Goal: Task Accomplishment & Management: Manage account settings

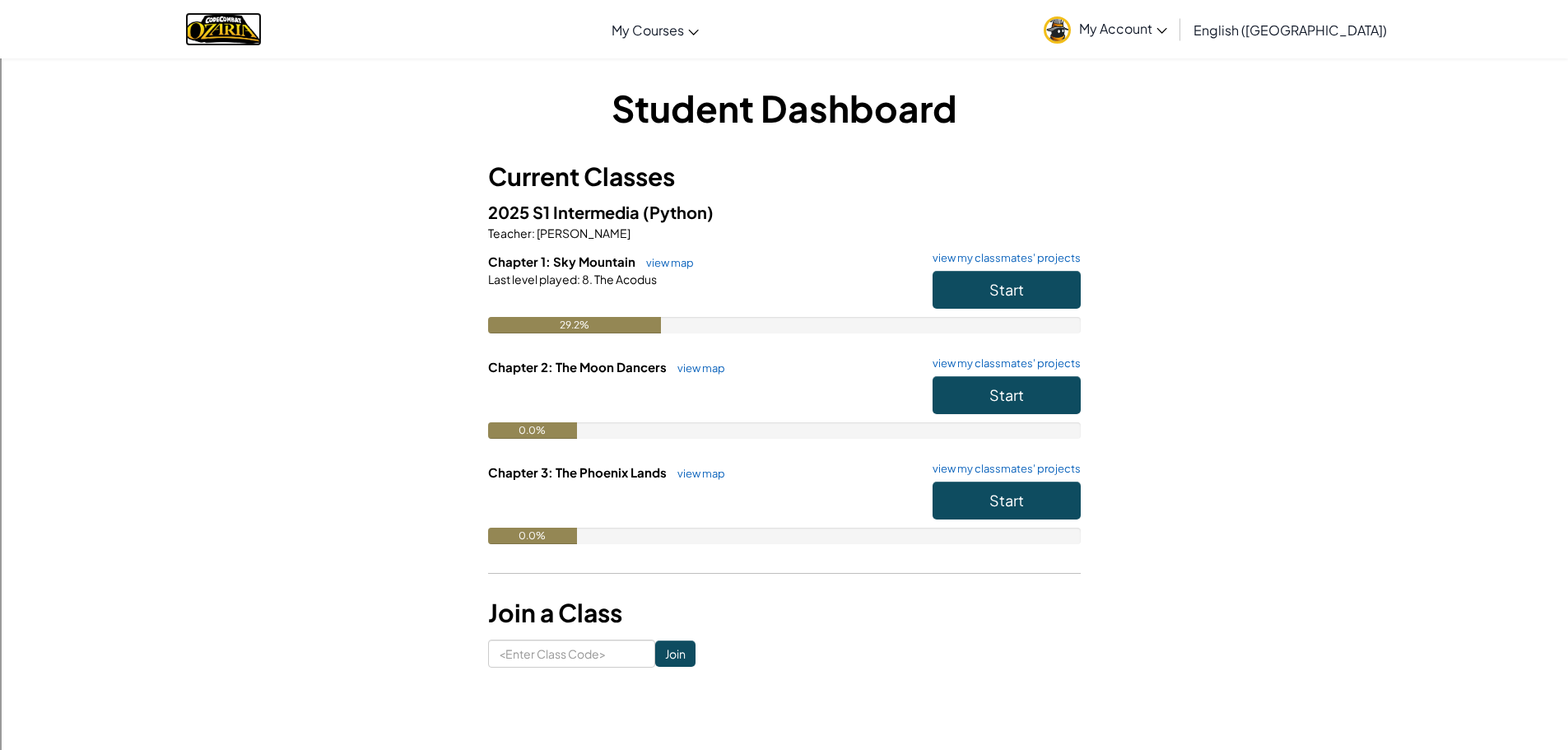
click at [259, 36] on img "Home" at bounding box center [224, 29] width 77 height 34
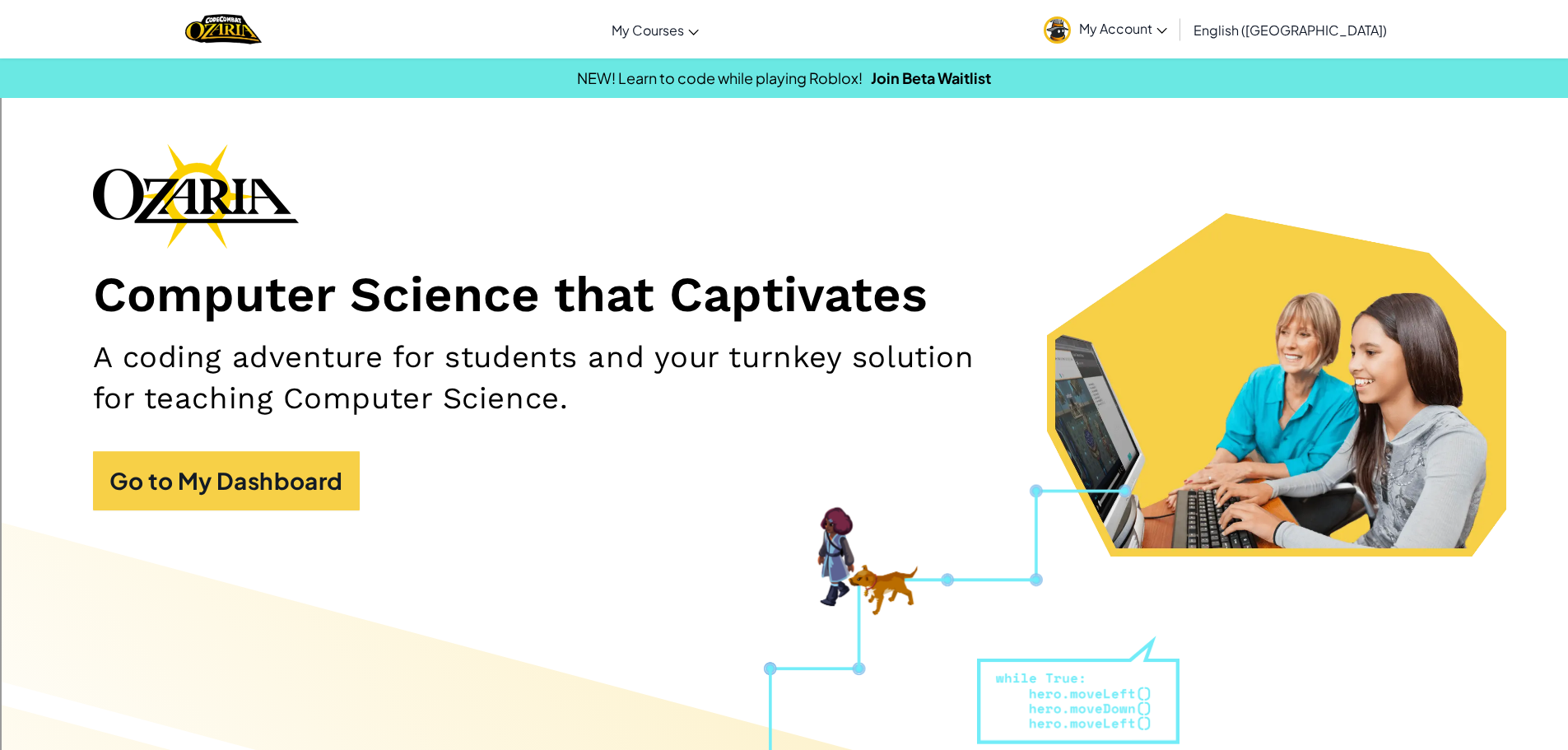
click at [1167, 25] on span "My Account" at bounding box center [1123, 28] width 88 height 17
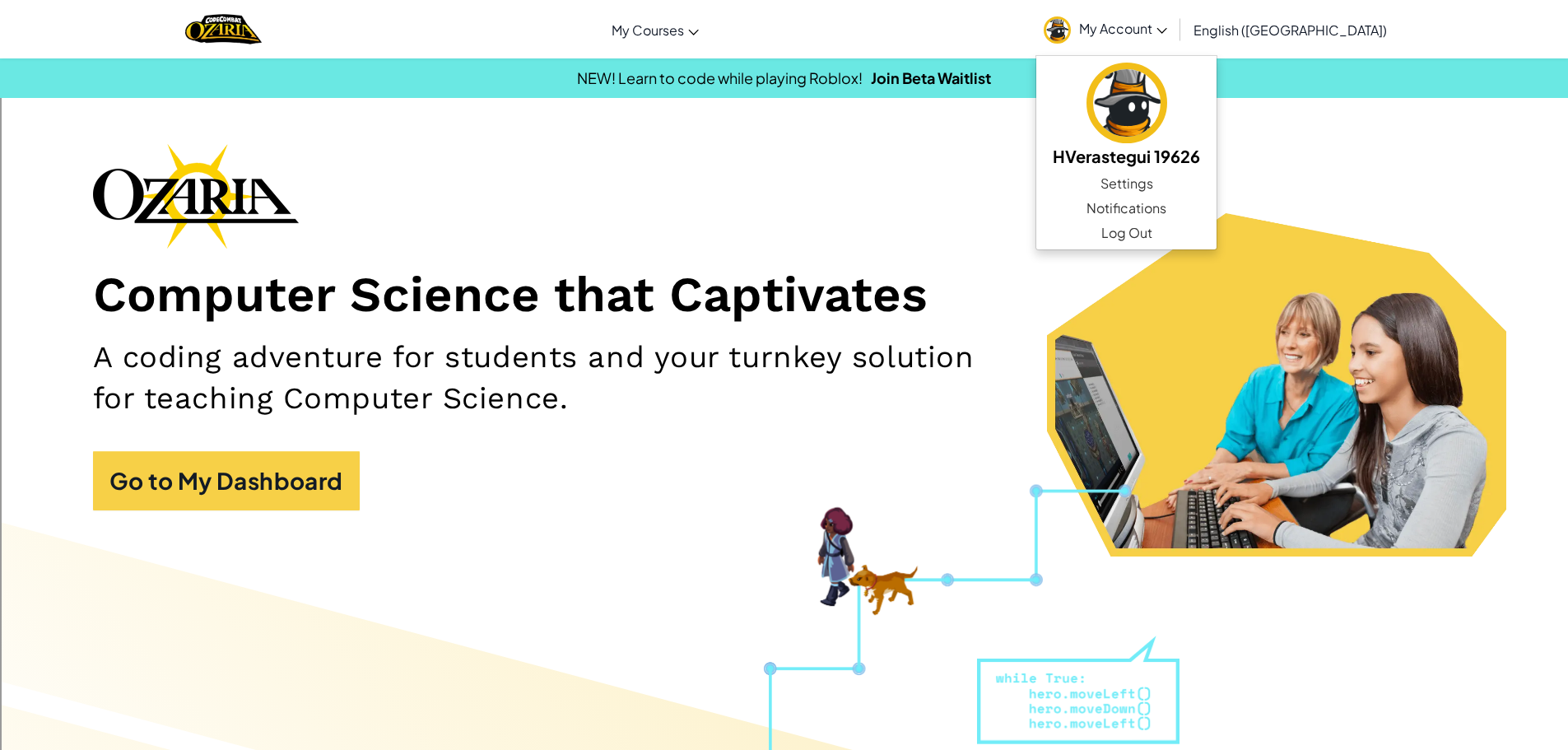
click at [1416, 201] on div "Computer Science that Captivates A coding adventure for students and your turnk…" at bounding box center [784, 335] width 1383 height 384
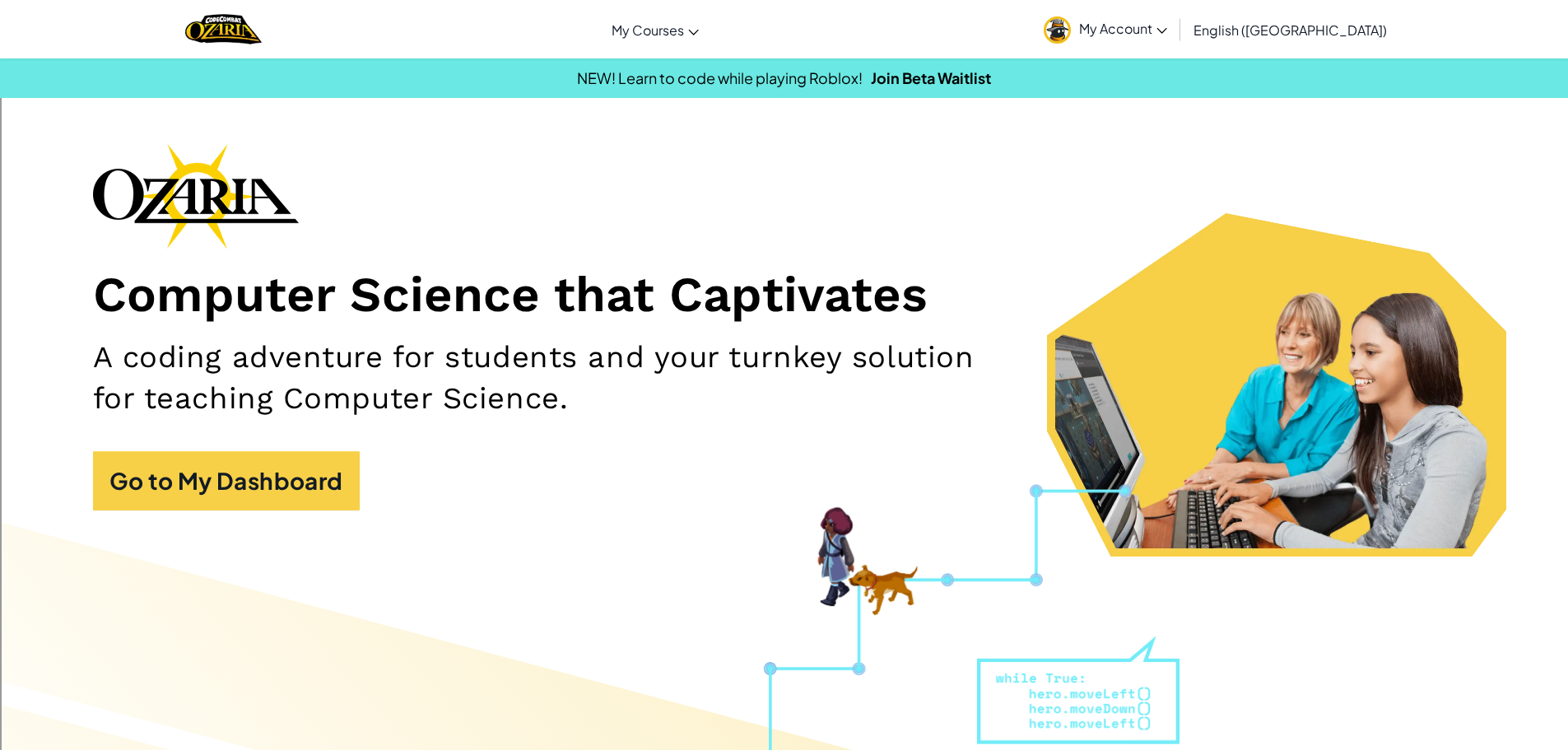
click at [1167, 29] on span "My Account" at bounding box center [1123, 28] width 88 height 17
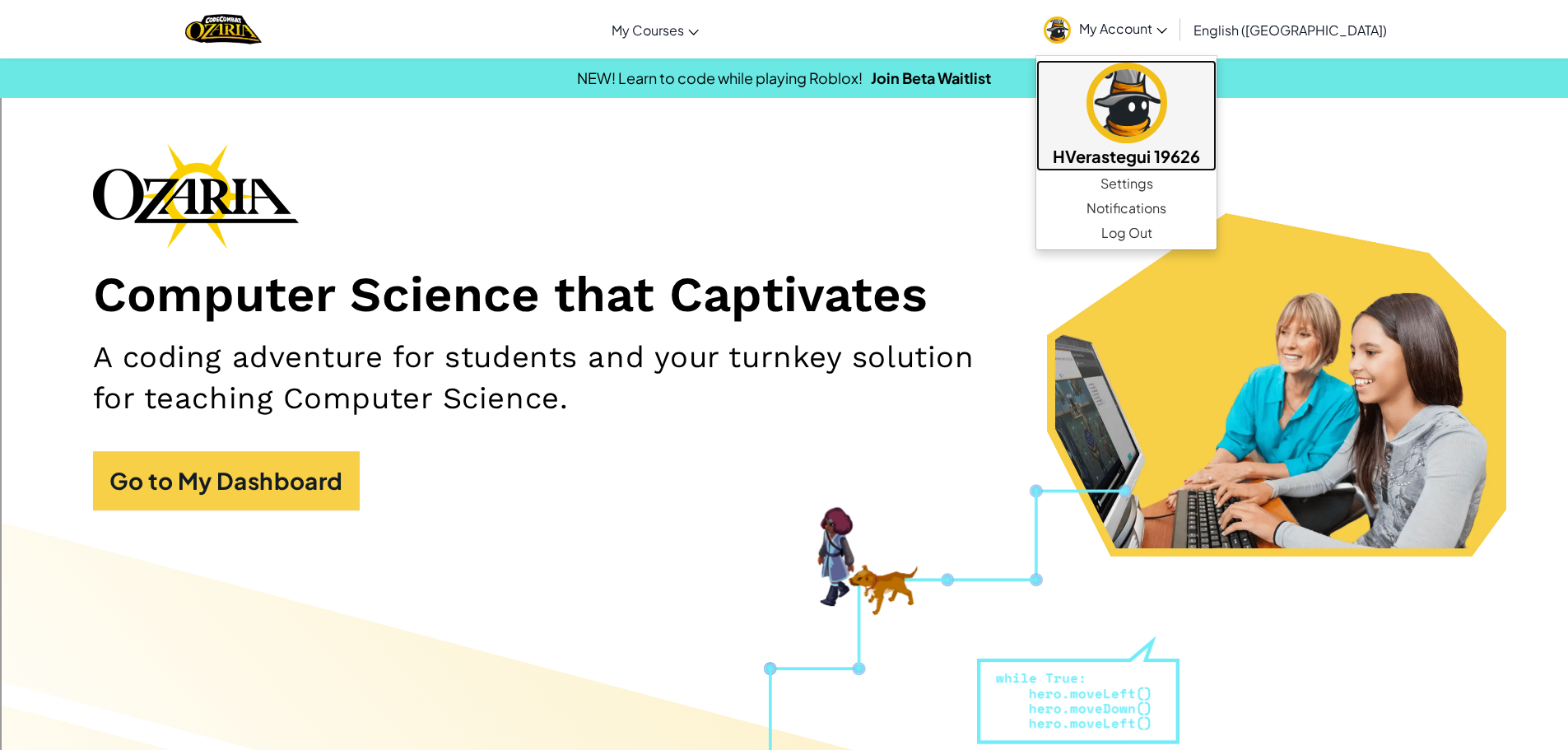
click at [1167, 111] on img at bounding box center [1127, 102] width 80 height 80
